Goal: Information Seeking & Learning: Understand process/instructions

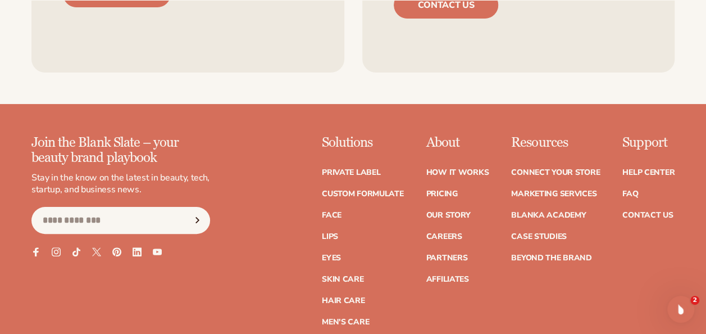
scroll to position [4274, 0]
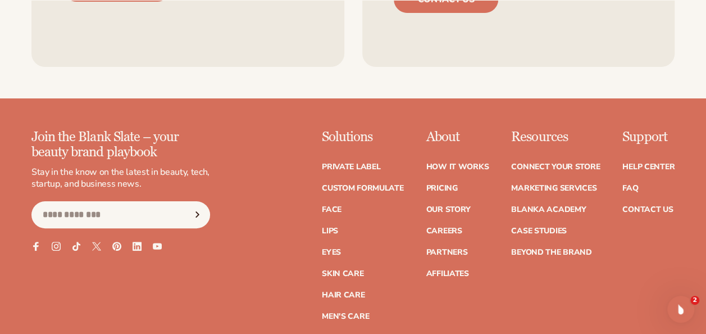
click at [544, 153] on ul "Connect your store Marketing services Blanka Academy Case Studies Beyond the br…" at bounding box center [555, 204] width 89 height 104
click at [544, 184] on link "Marketing services" at bounding box center [553, 188] width 85 height 8
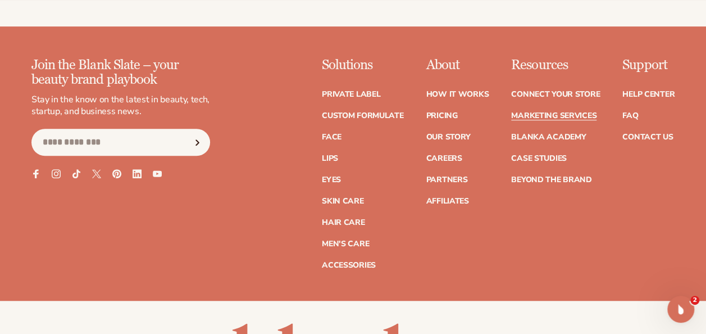
scroll to position [2406, 0]
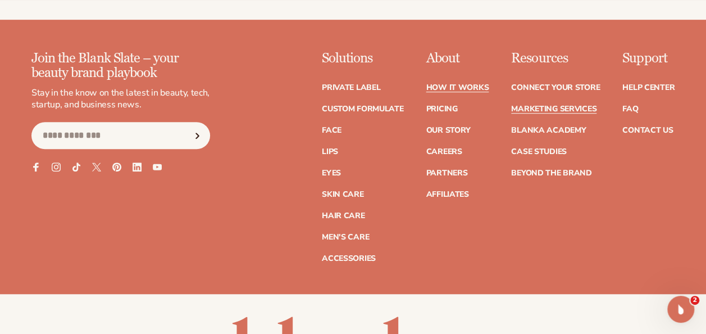
click at [446, 85] on link "How It Works" at bounding box center [457, 88] width 63 height 8
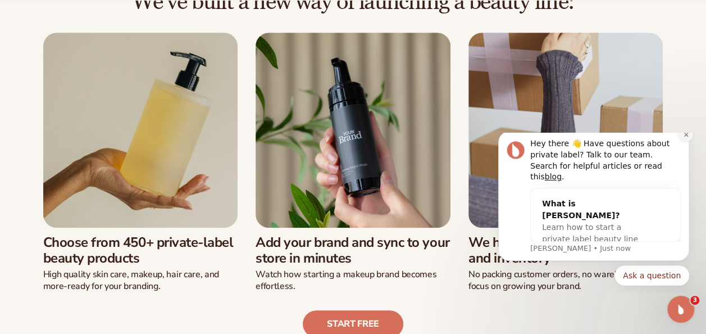
click at [688, 138] on icon "Dismiss notification" at bounding box center [686, 134] width 6 height 6
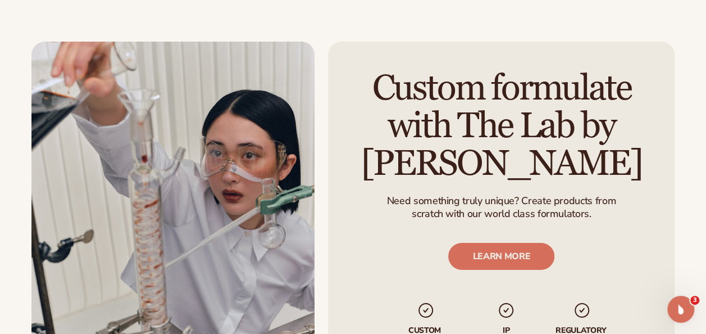
scroll to position [1828, 0]
